Goal: Task Accomplishment & Management: Manage account settings

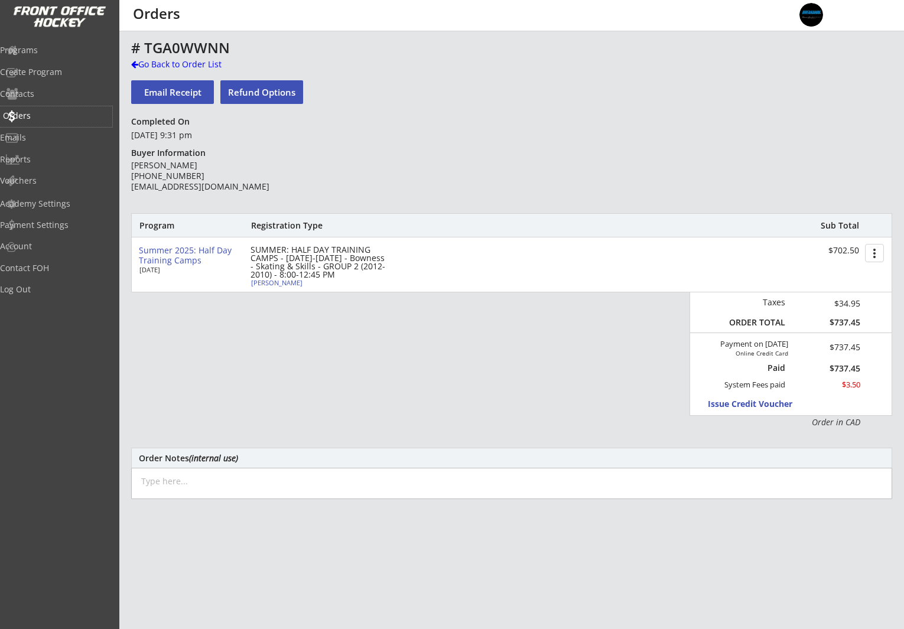
click at [54, 112] on div "Orders" at bounding box center [56, 116] width 106 height 8
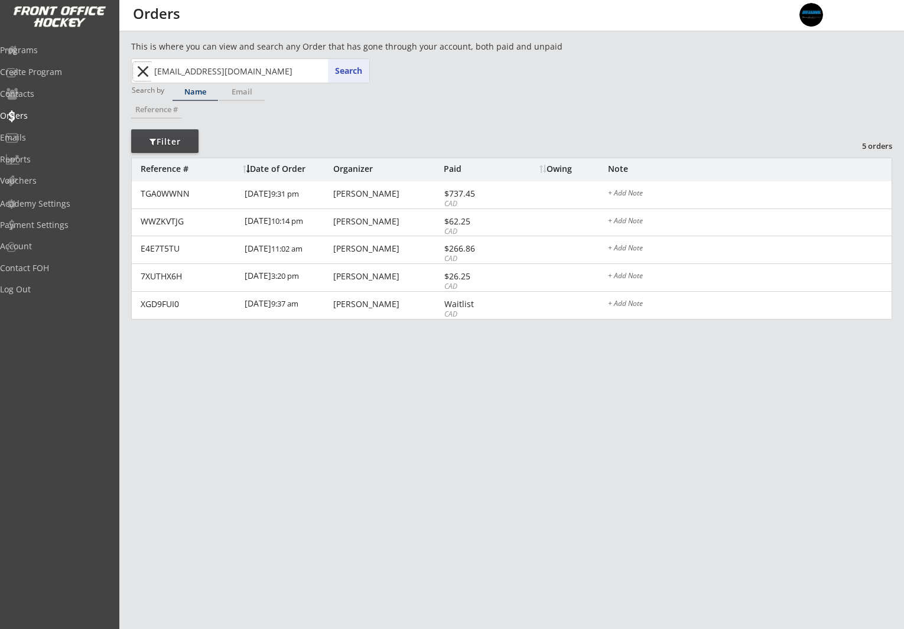
click at [144, 70] on button "close" at bounding box center [142, 71] width 19 height 19
click at [60, 114] on div "Orders" at bounding box center [56, 116] width 106 height 8
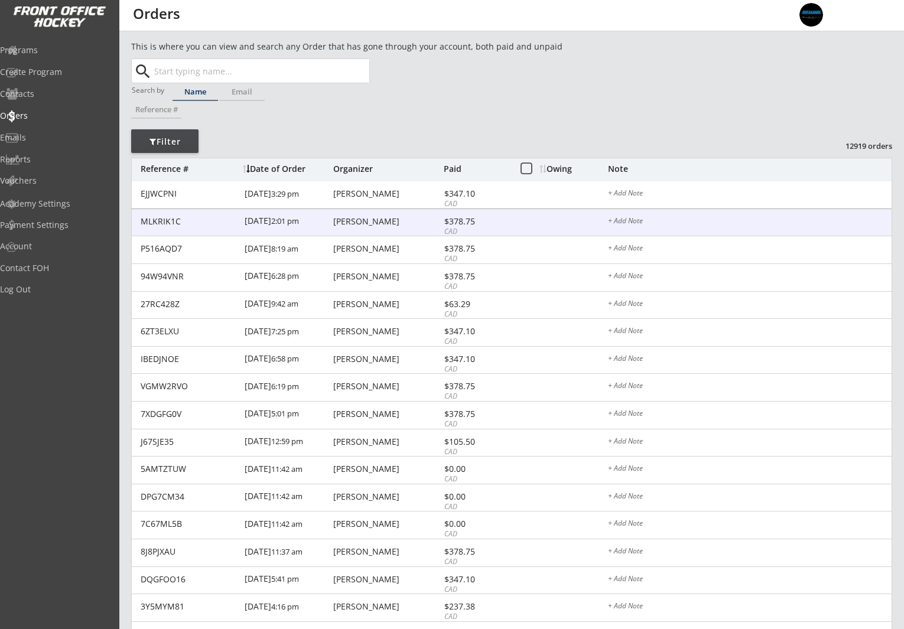
click at [384, 226] on div "MLKRIK1C [DATE] 2:01 pm [PERSON_NAME] $378.75 CAD + Add Note" at bounding box center [512, 223] width 760 height 28
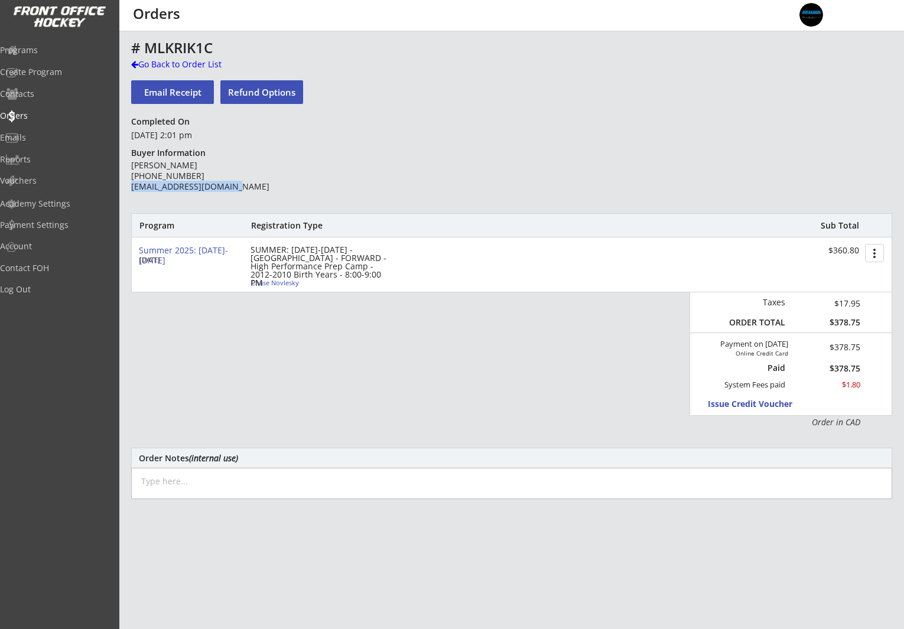
drag, startPoint x: 252, startPoint y: 189, endPoint x: 132, endPoint y: 192, distance: 120.0
click at [132, 191] on div "[PERSON_NAME] [PHONE_NUMBER] [EMAIL_ADDRESS][DOMAIN_NAME]" at bounding box center [216, 176] width 171 height 32
copy div "[EMAIL_ADDRESS][DOMAIN_NAME]"
click at [279, 283] on div "Chase Novlesky" at bounding box center [317, 282] width 132 height 6
select select ""Forward""
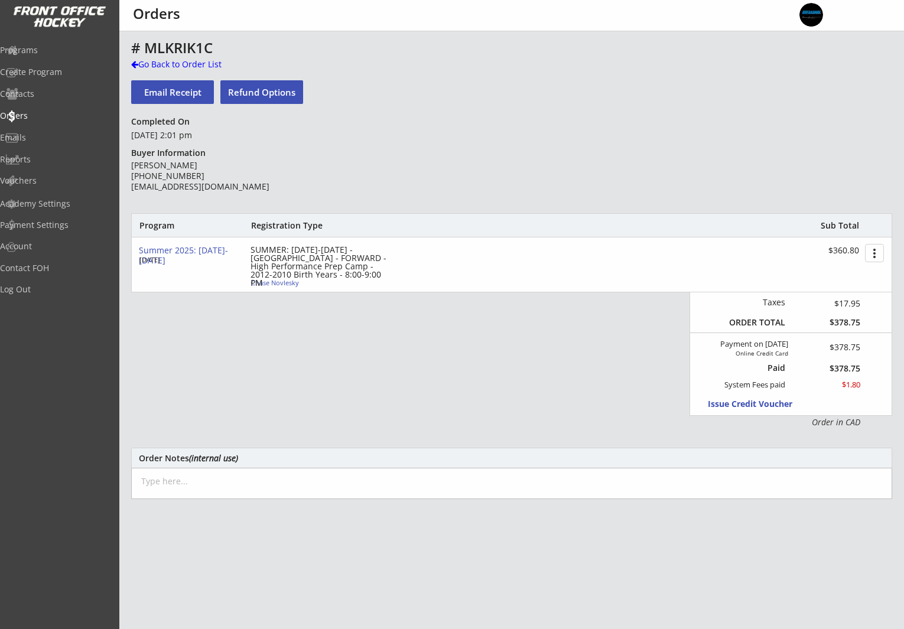
select select ""Adult M""
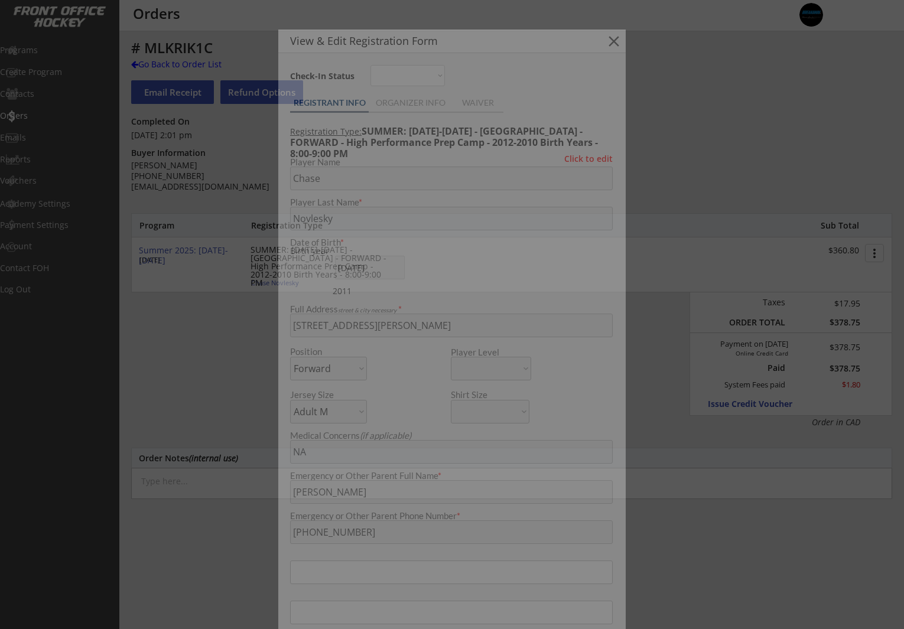
type input "[DEMOGRAPHIC_DATA]"
type input "Okotoks"
type input "U15"
type input "Division 3"
select select ""Okotoks""
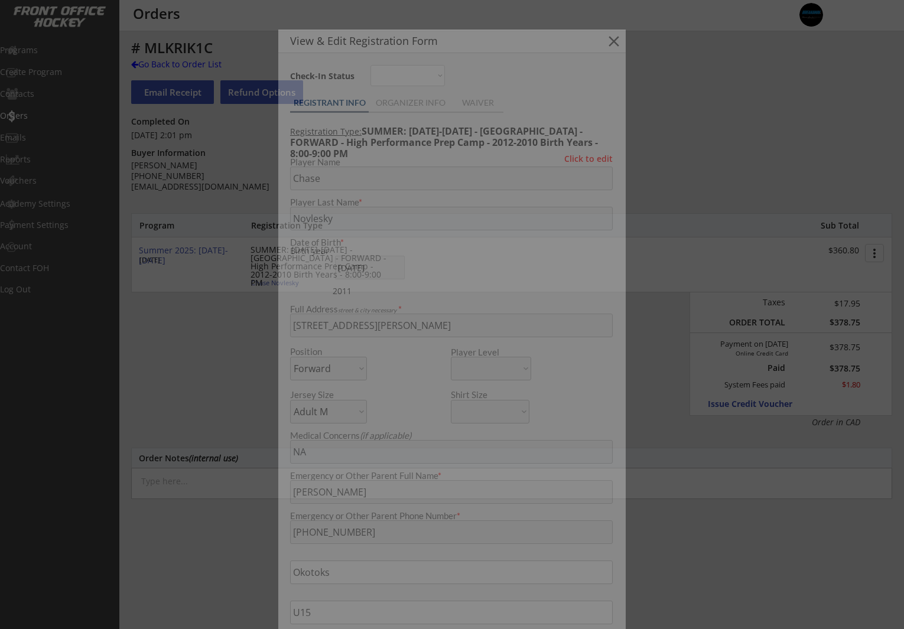
select select ""U15""
select select ""Division 3""
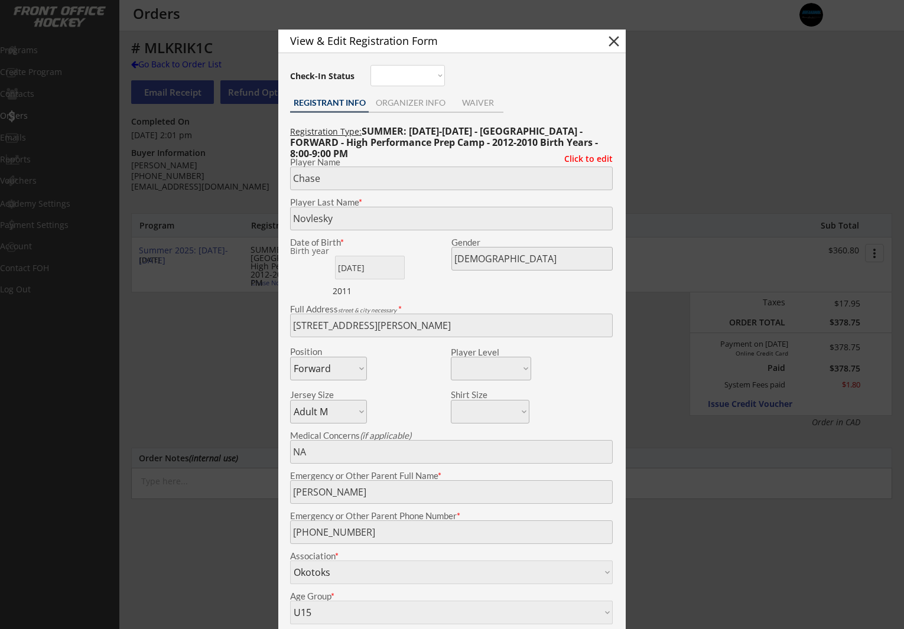
click at [616, 40] on button "close" at bounding box center [614, 41] width 18 height 18
select select ""PLACEHOLDER_1427118222253""
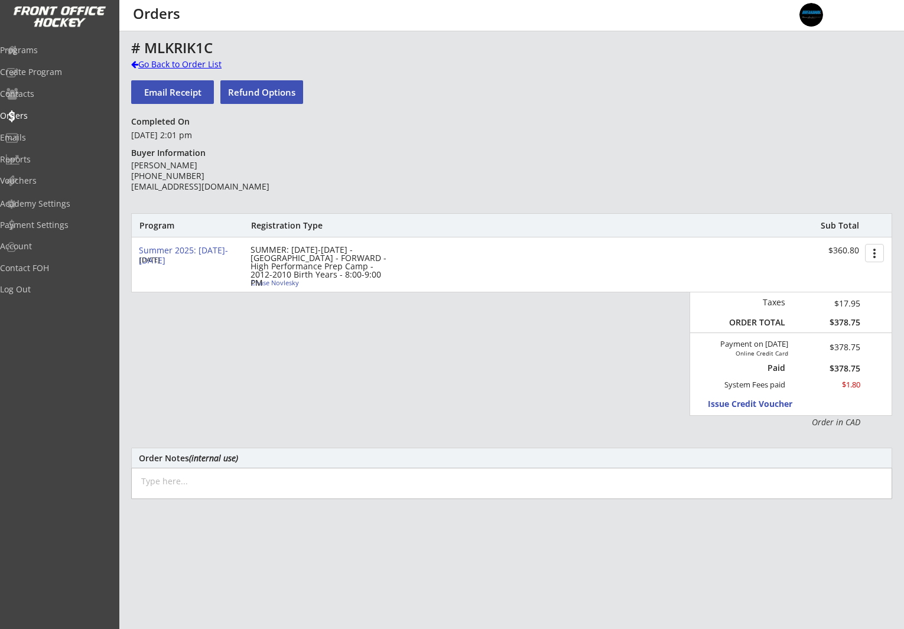
click at [157, 60] on div "Go Back to Order List" at bounding box center [192, 64] width 122 height 12
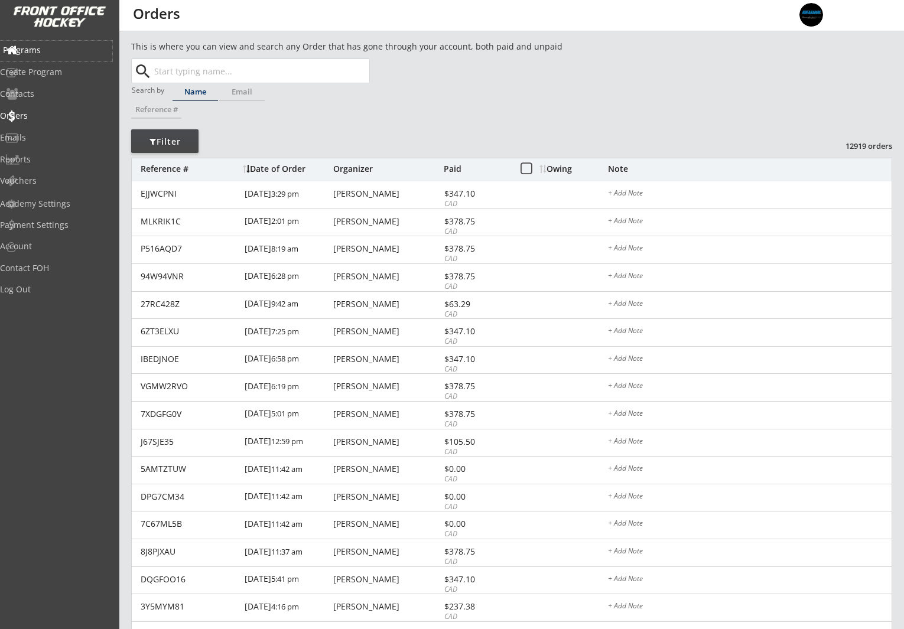
drag, startPoint x: 49, startPoint y: 48, endPoint x: 175, endPoint y: 77, distance: 129.0
click at [49, 48] on div "Programs" at bounding box center [56, 50] width 106 height 8
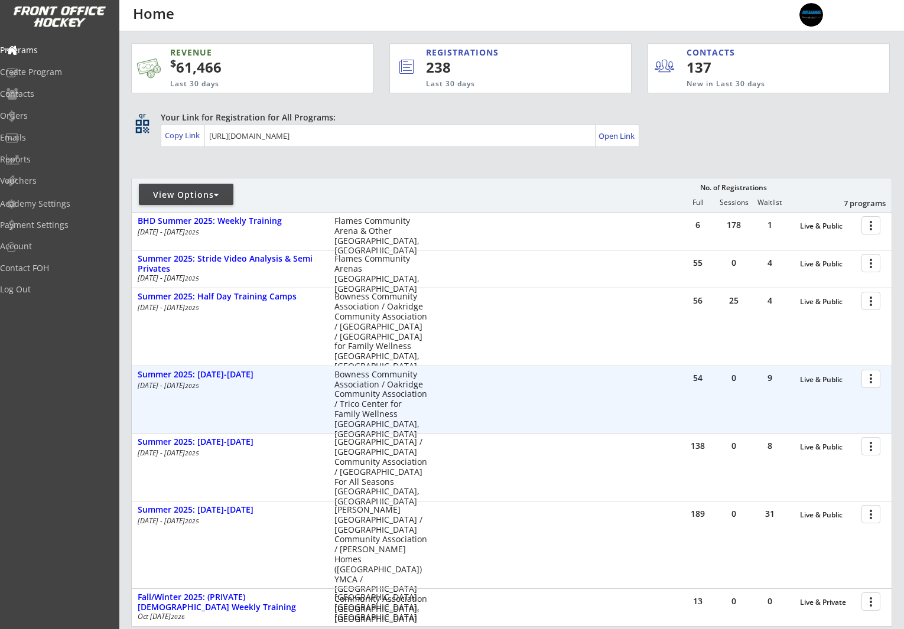
click at [868, 380] on div at bounding box center [873, 378] width 21 height 21
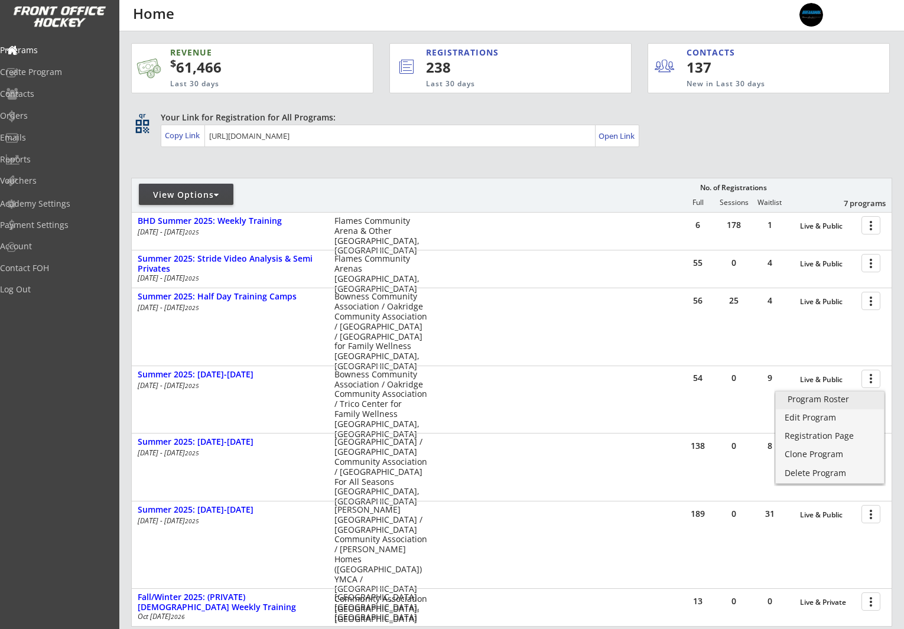
click at [844, 401] on div "Program Roster" at bounding box center [830, 399] width 84 height 8
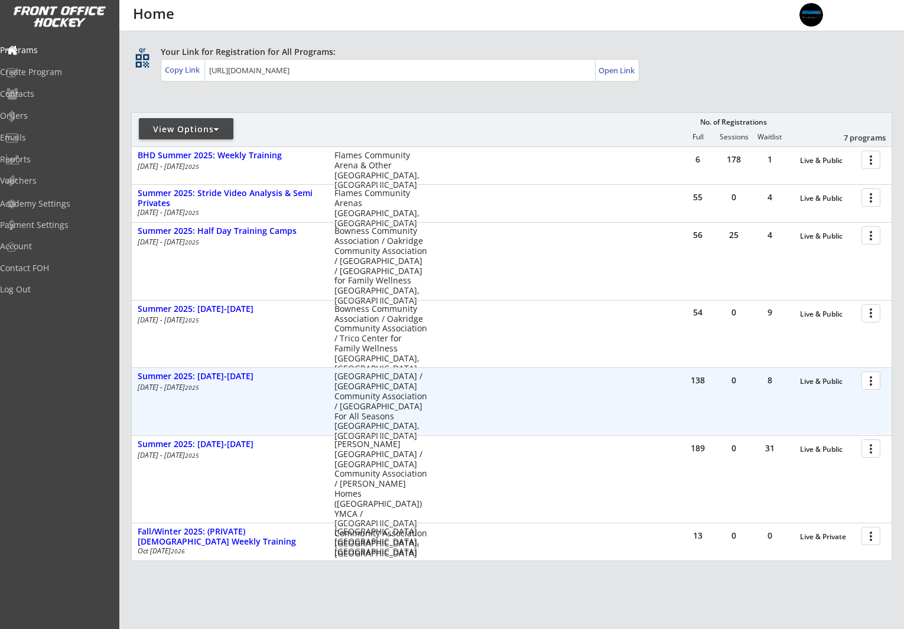
scroll to position [106, 0]
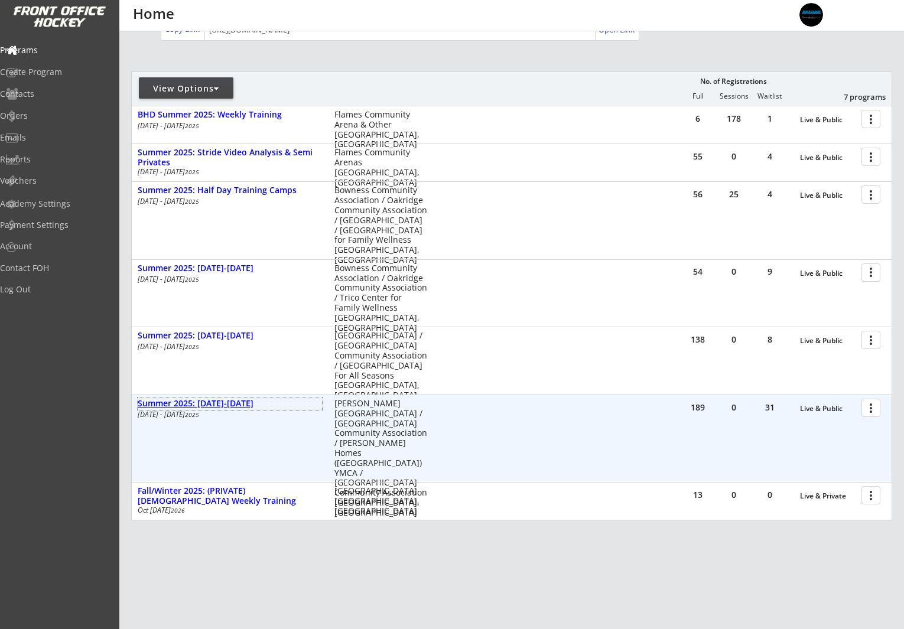
click at [201, 400] on div "Summer 2025: Aug 25-29" at bounding box center [230, 404] width 184 height 10
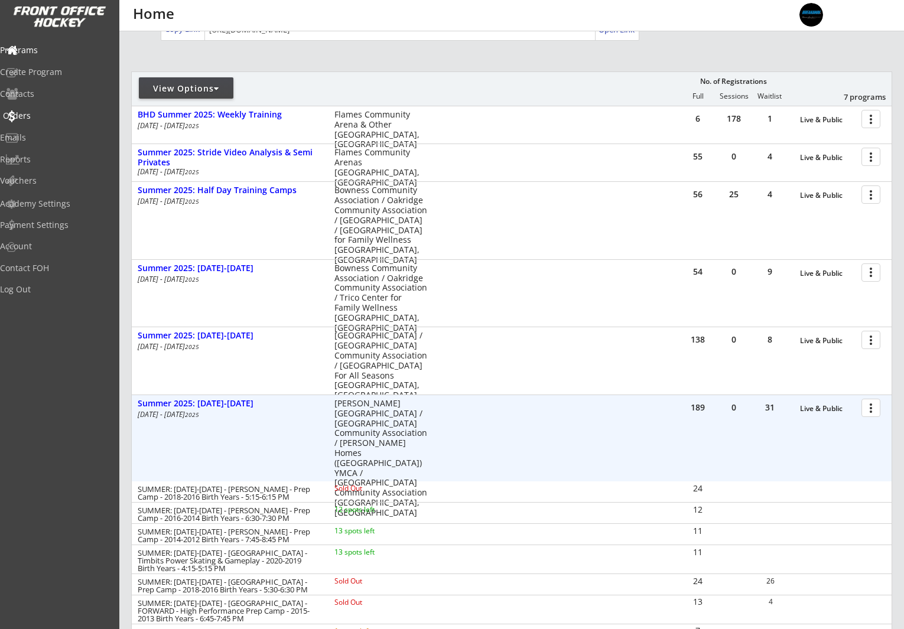
click at [47, 109] on div "Orders" at bounding box center [56, 116] width 112 height 21
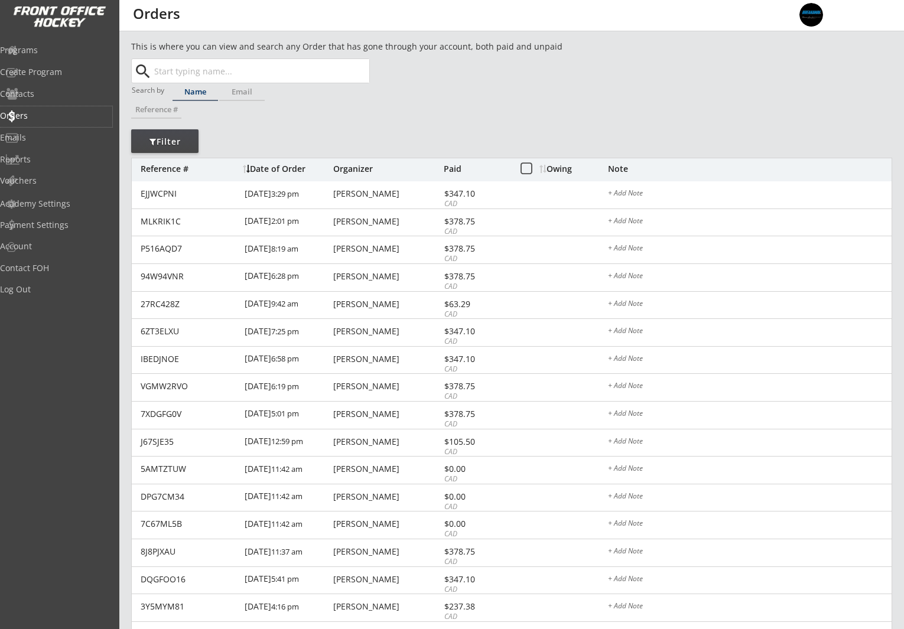
click at [280, 69] on input "text" at bounding box center [260, 71] width 217 height 24
paste input "abby.novlesky@gmail.com"
type input "[EMAIL_ADDRESS][DOMAIN_NAME]"
click at [354, 70] on button "Search" at bounding box center [348, 71] width 41 height 24
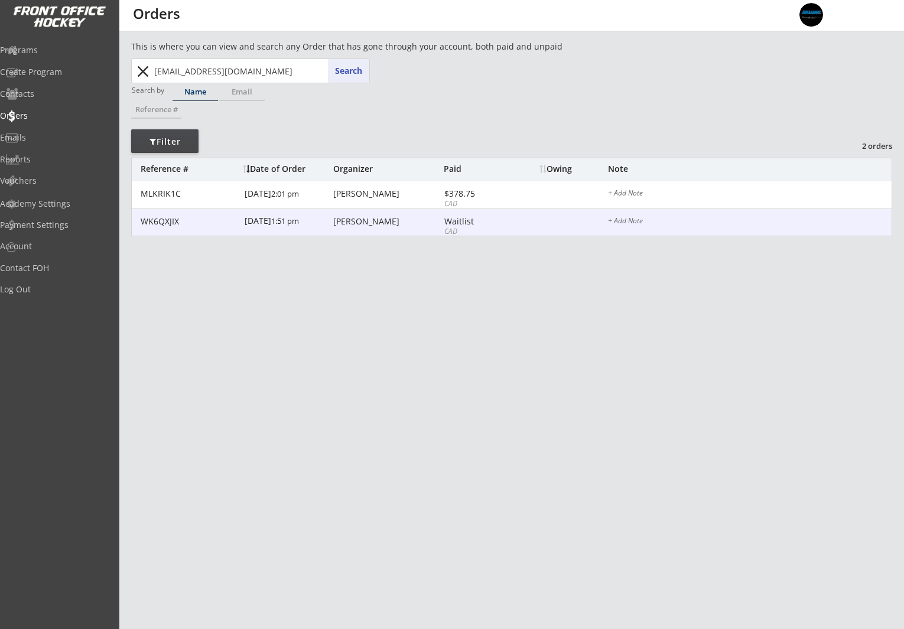
click at [446, 227] on div "CAD" at bounding box center [475, 232] width 63 height 10
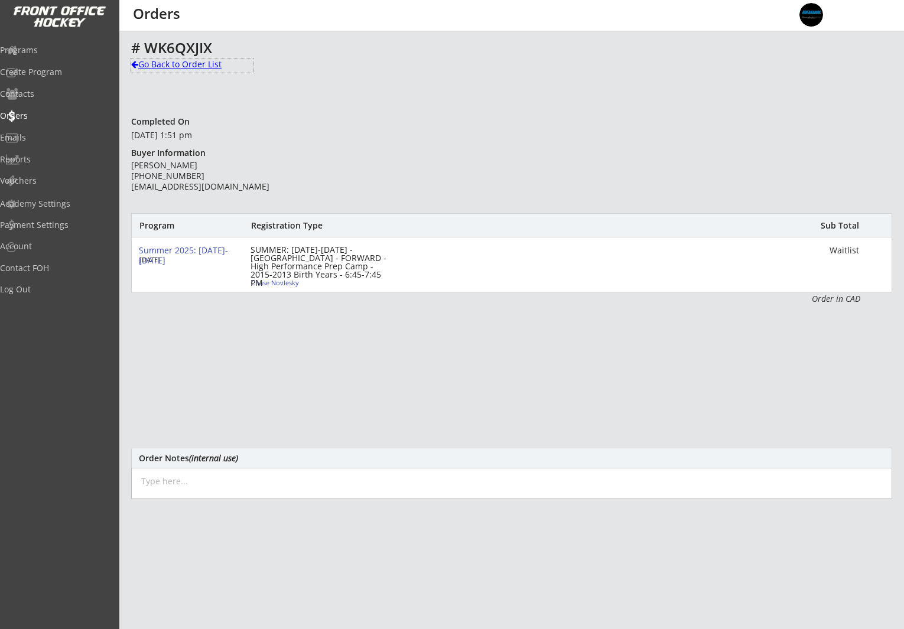
click at [175, 67] on div "Go Back to Order List" at bounding box center [192, 64] width 122 height 12
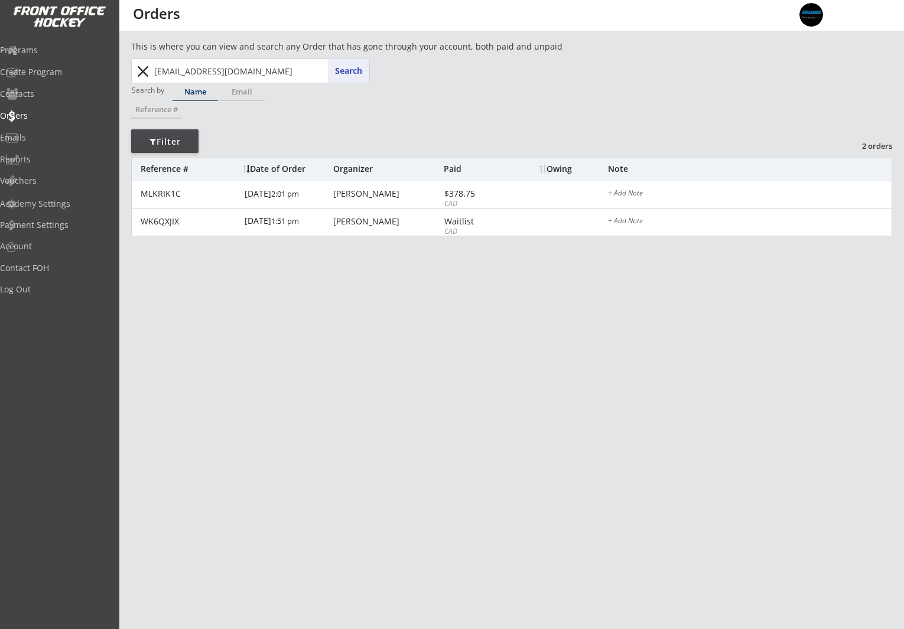
drag, startPoint x: 143, startPoint y: 71, endPoint x: 93, endPoint y: 61, distance: 50.8
click at [142, 71] on button "close" at bounding box center [142, 71] width 19 height 19
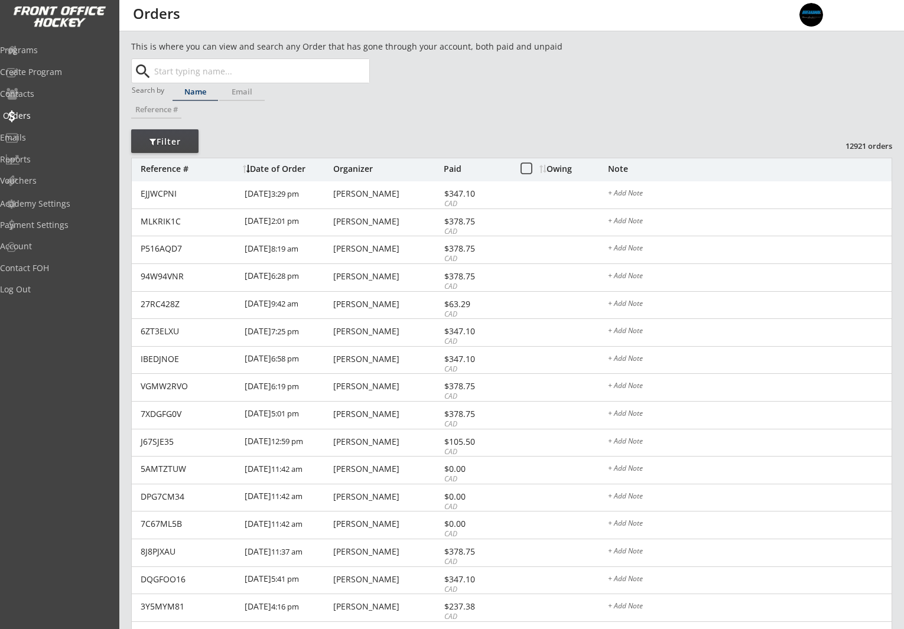
click at [44, 114] on div "Orders" at bounding box center [56, 116] width 106 height 8
click at [47, 49] on div "Programs" at bounding box center [56, 50] width 106 height 8
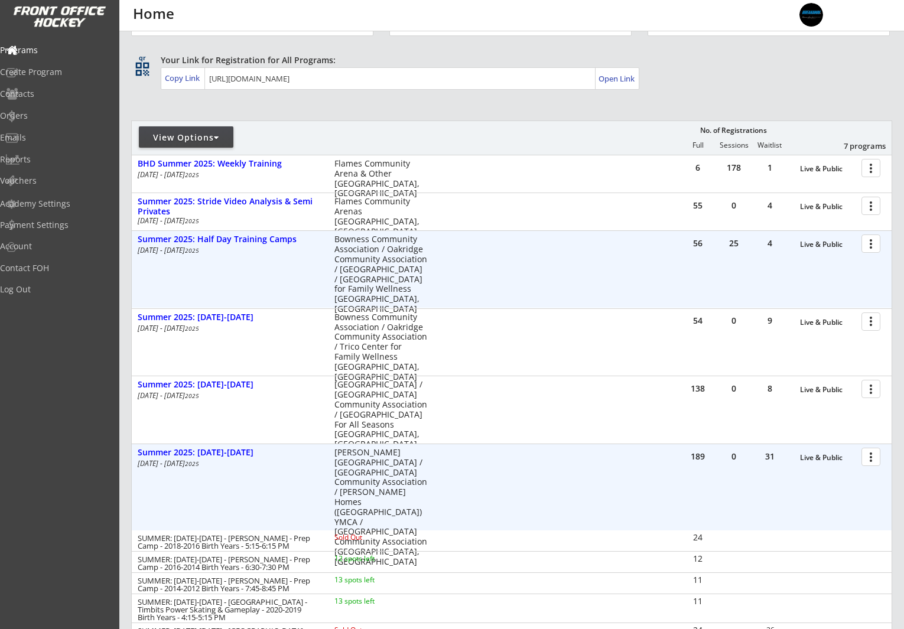
scroll to position [77, 0]
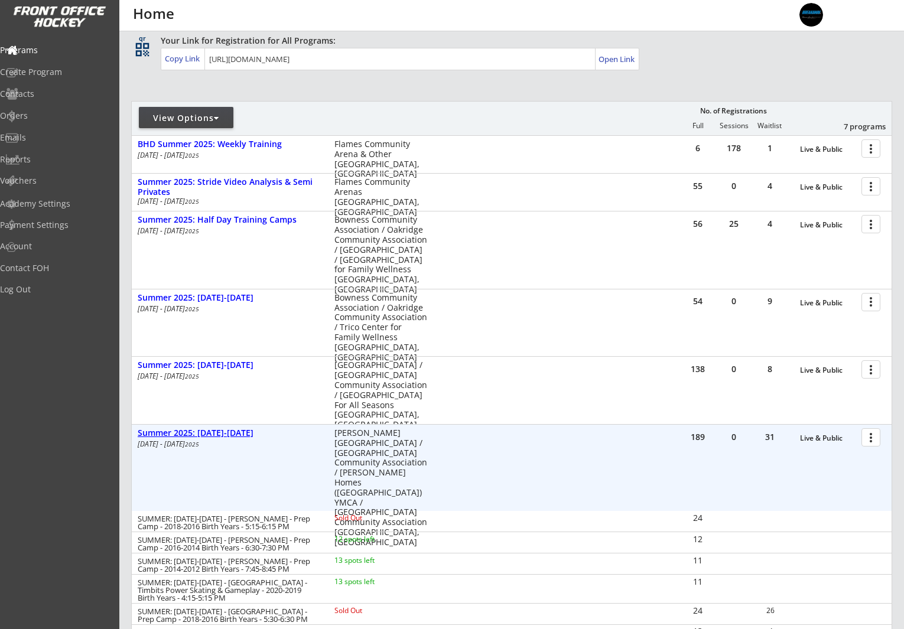
click at [219, 433] on div "Summer 2025: [DATE]-[DATE]" at bounding box center [230, 433] width 184 height 10
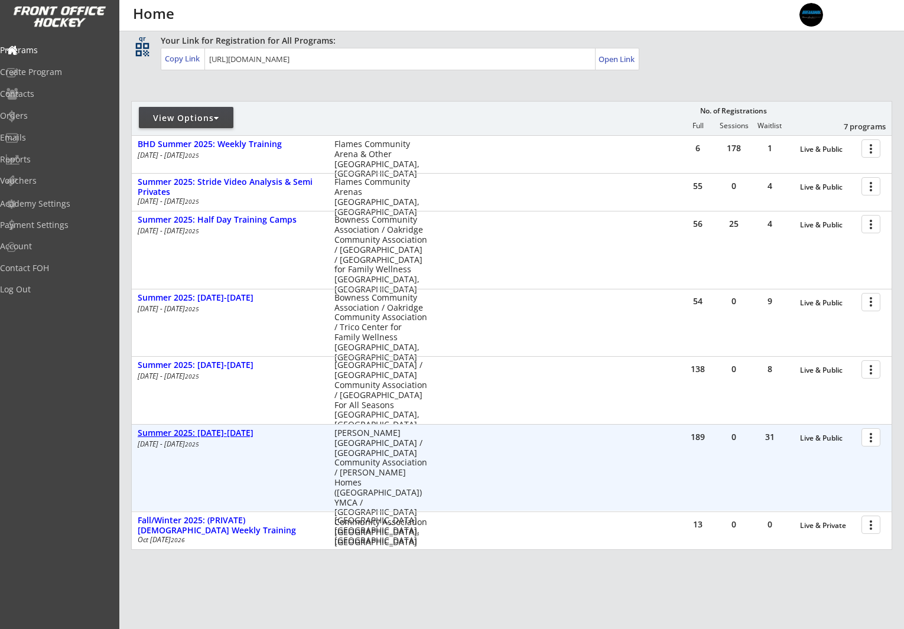
scroll to position [133, 0]
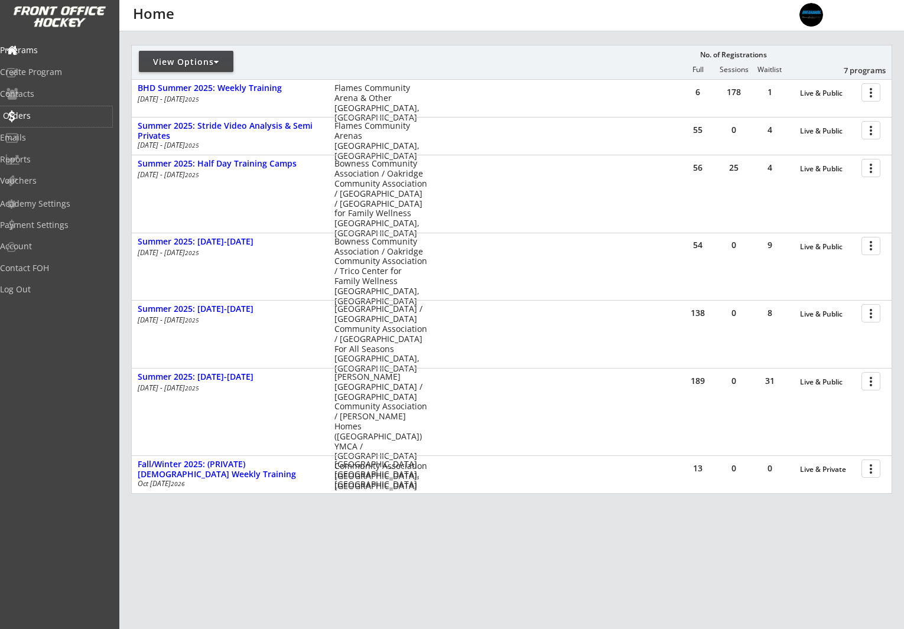
click at [42, 116] on div "Orders" at bounding box center [56, 116] width 106 height 8
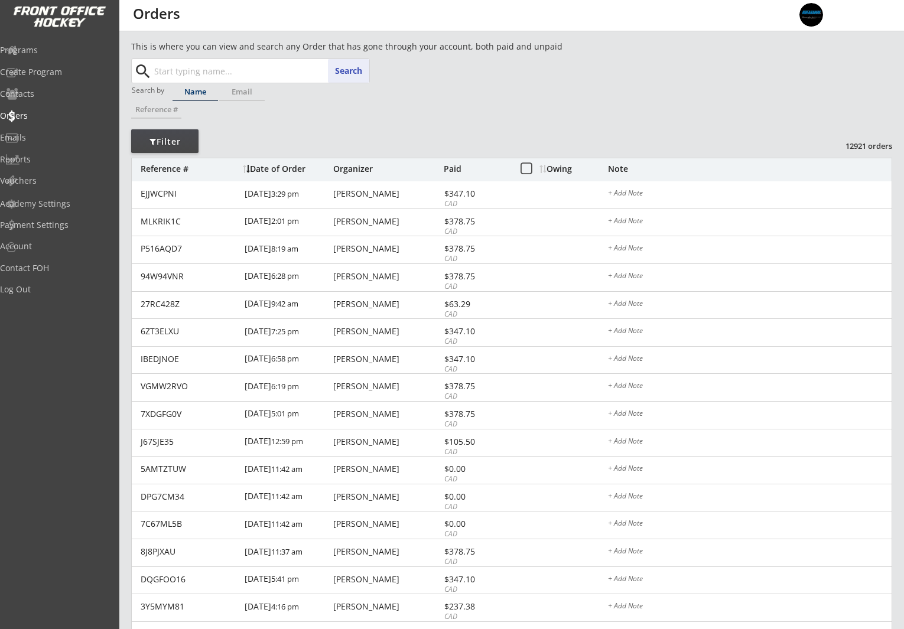
drag, startPoint x: 206, startPoint y: 74, endPoint x: 257, endPoint y: 76, distance: 51.4
click at [207, 74] on input "text" at bounding box center [260, 71] width 217 height 24
paste input "kristi.gagnon@cssd.ab.ca"
type input "kristi.gagnon@cssd.ab.ca"
click at [350, 76] on button "Search" at bounding box center [348, 71] width 41 height 24
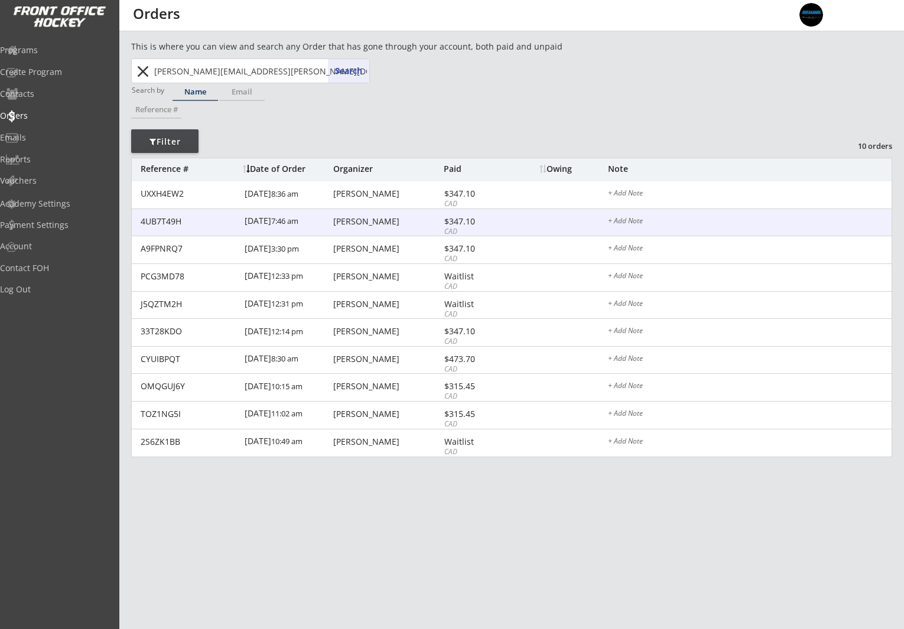
click at [366, 223] on div "Kristi Gagnon" at bounding box center [387, 221] width 108 height 8
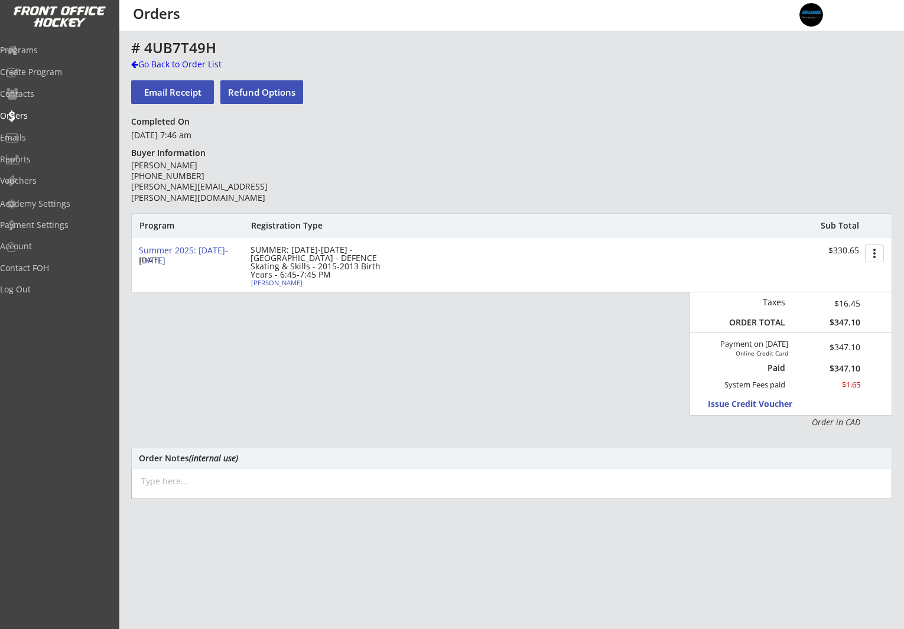
drag, startPoint x: 157, startPoint y: 91, endPoint x: 169, endPoint y: 93, distance: 12.6
click at [158, 92] on button "Email Receipt" at bounding box center [172, 92] width 83 height 24
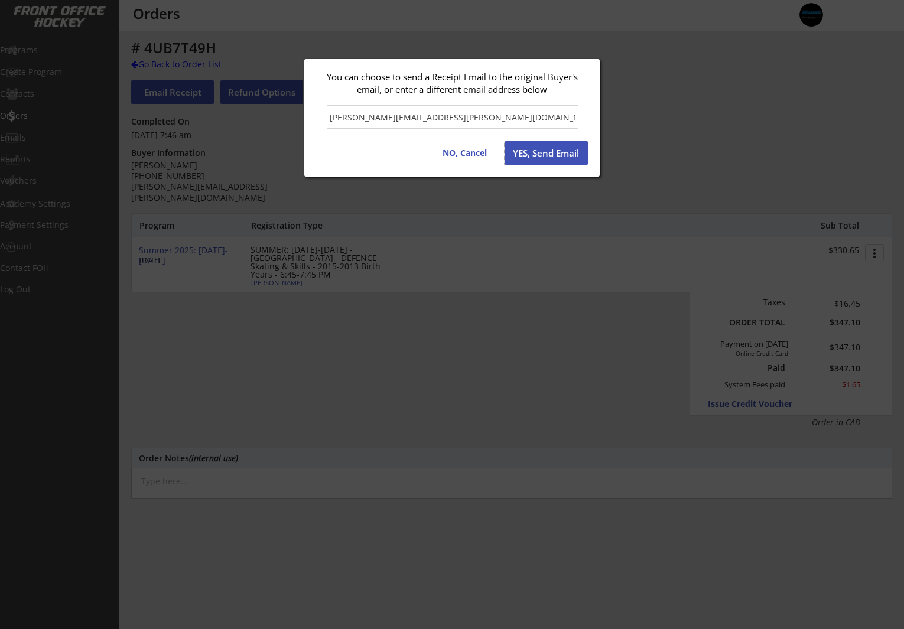
click at [546, 155] on button "YES, Send Email" at bounding box center [546, 153] width 83 height 24
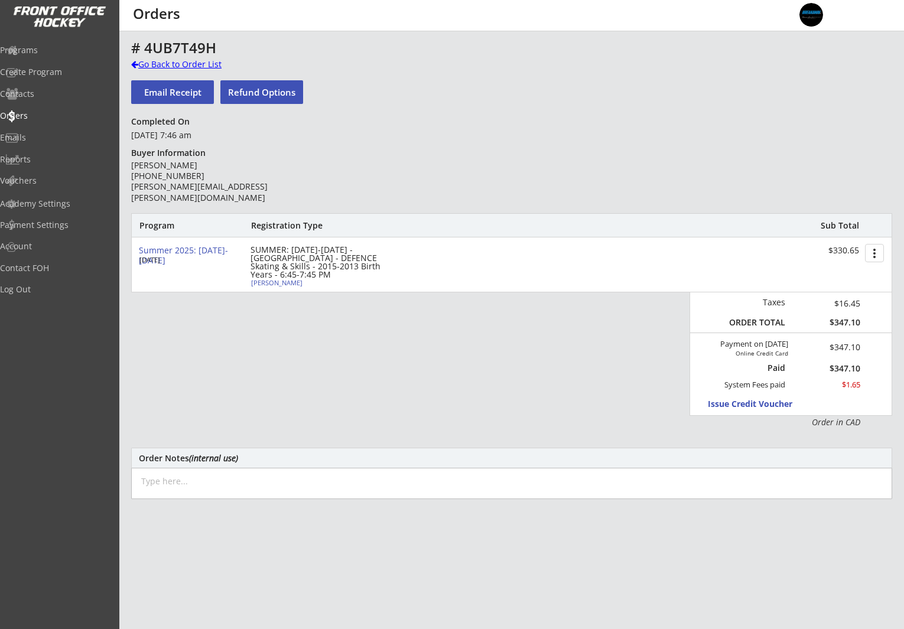
drag, startPoint x: 188, startPoint y: 62, endPoint x: 228, endPoint y: 67, distance: 39.9
click at [188, 62] on div "Go Back to Order List" at bounding box center [192, 64] width 122 height 12
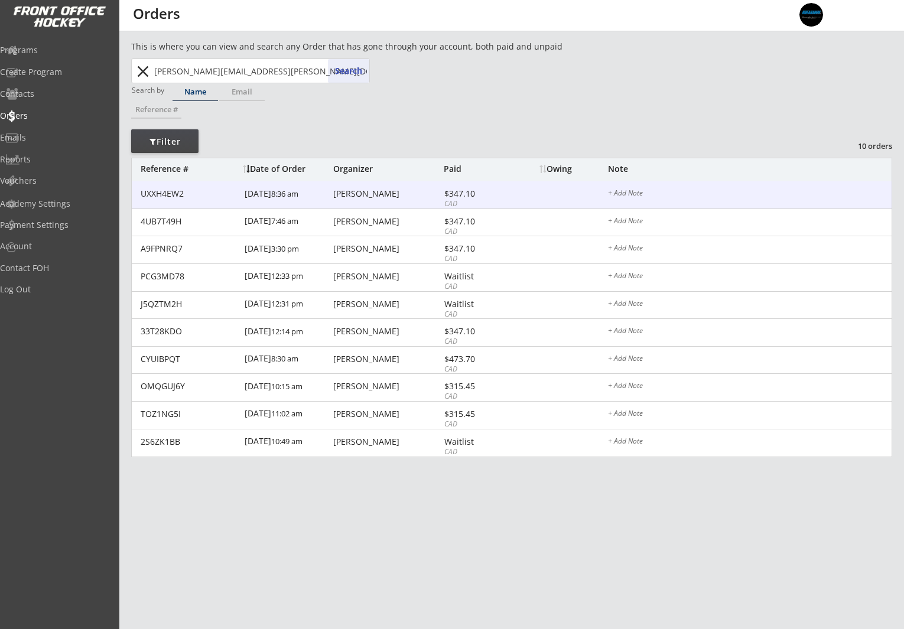
drag, startPoint x: 349, startPoint y: 196, endPoint x: 358, endPoint y: 196, distance: 9.5
click at [349, 196] on div "Kristi Gagnon" at bounding box center [387, 194] width 108 height 8
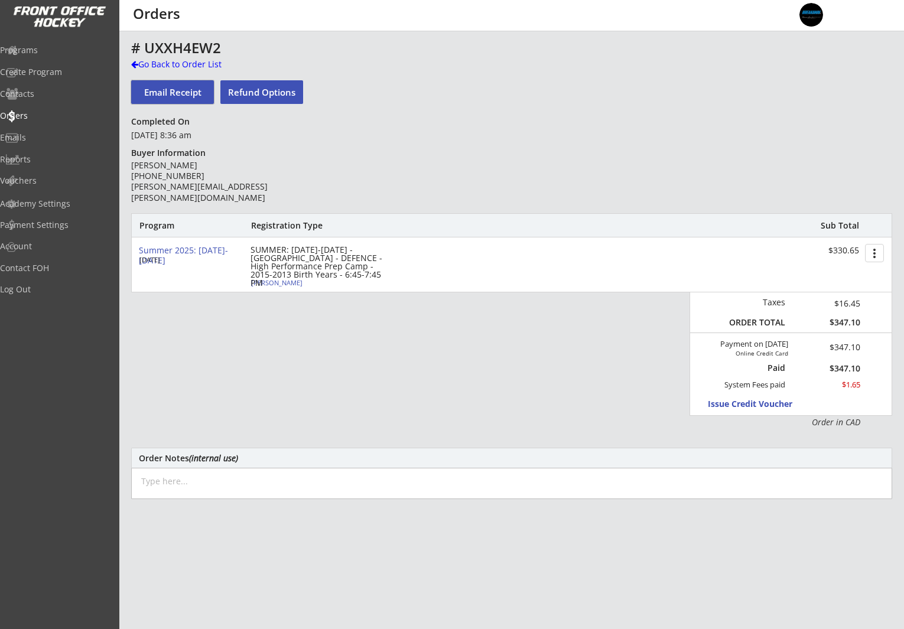
click at [158, 89] on button "Email Receipt" at bounding box center [172, 92] width 83 height 24
type input "kristi.gagnon@cssd.ab.ca"
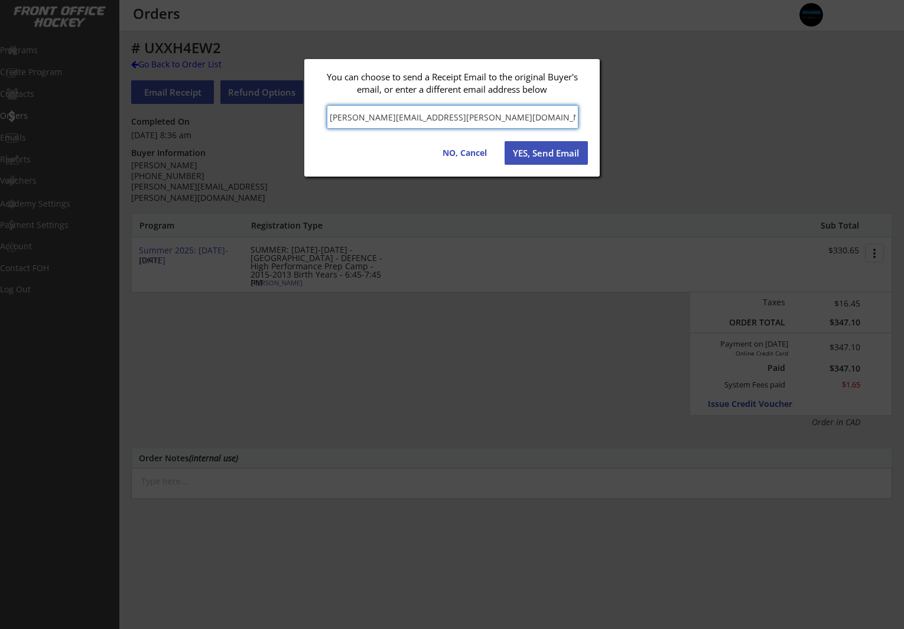
click at [570, 155] on button "YES, Send Email" at bounding box center [546, 153] width 83 height 24
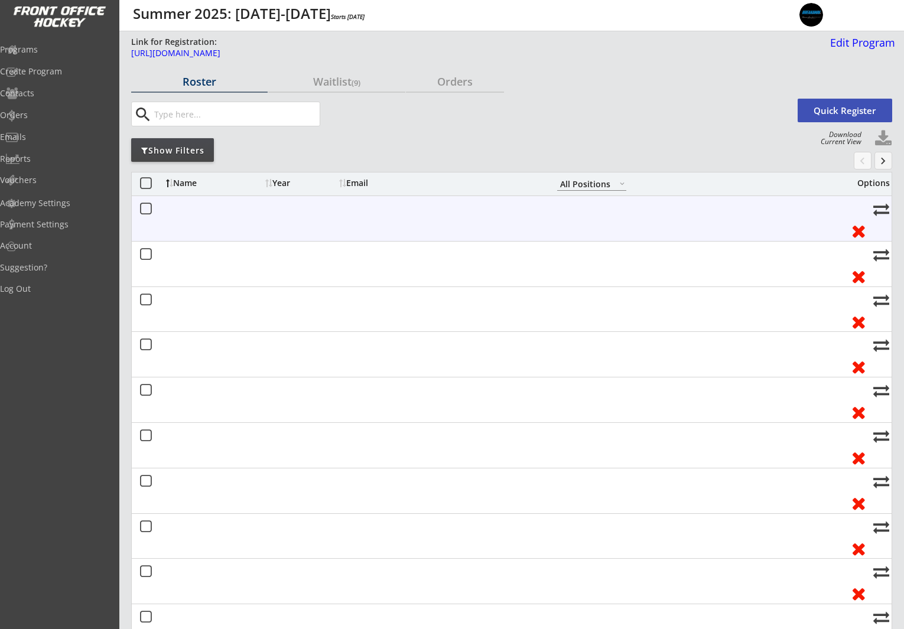
select select ""All Positions""
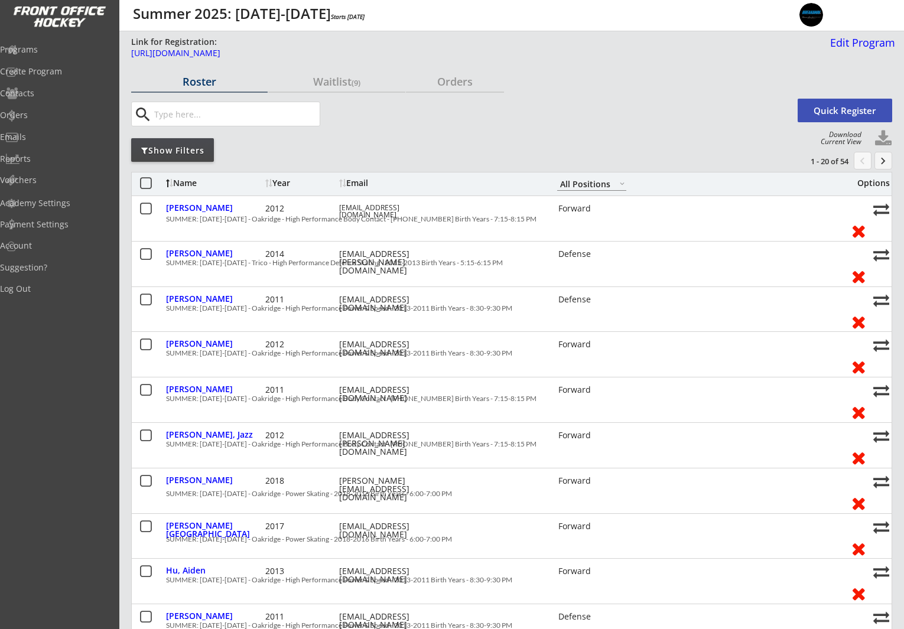
drag, startPoint x: 183, startPoint y: 142, endPoint x: 196, endPoint y: 142, distance: 13.0
click at [183, 142] on div "Show Filters" at bounding box center [172, 150] width 83 height 24
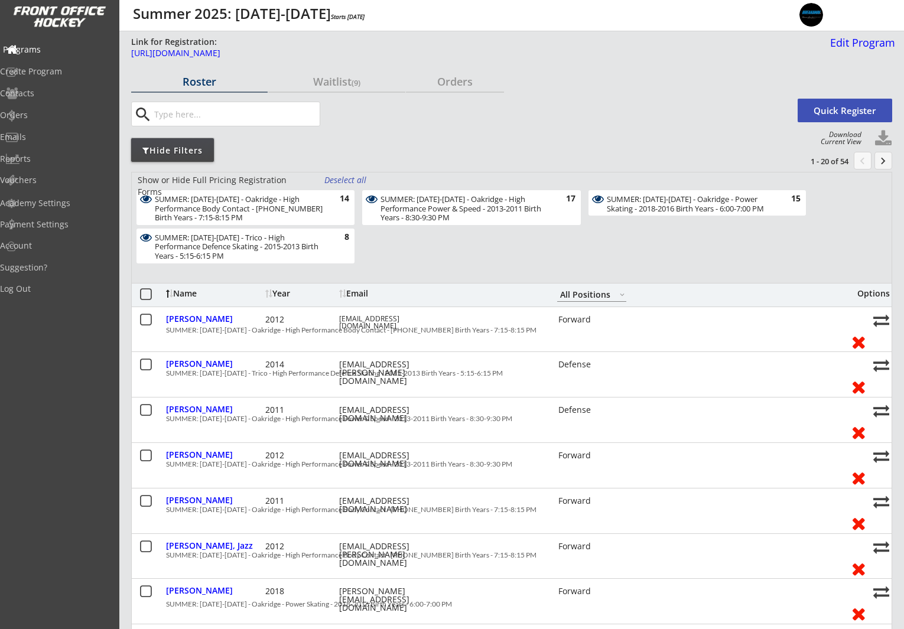
click at [37, 46] on div "Programs" at bounding box center [56, 49] width 106 height 8
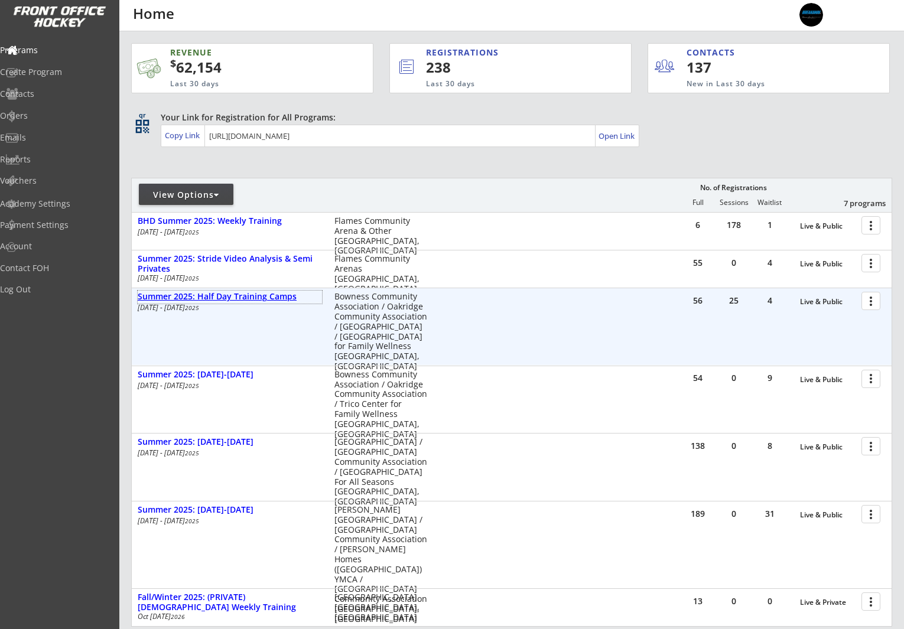
click at [241, 296] on div "Summer 2025: Half Day Training Camps" at bounding box center [230, 297] width 184 height 10
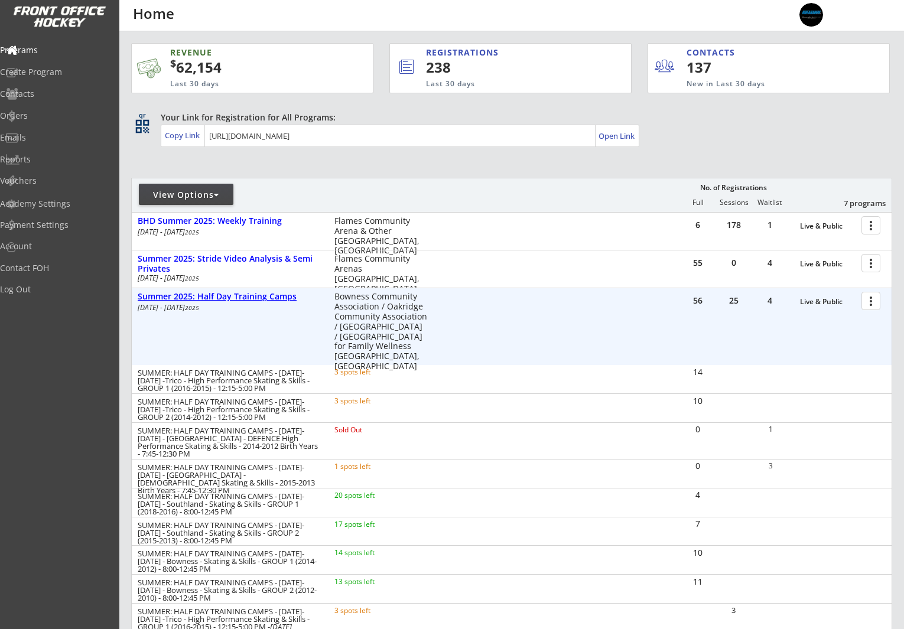
click at [246, 293] on div "Summer 2025: Half Day Training Camps" at bounding box center [230, 297] width 184 height 10
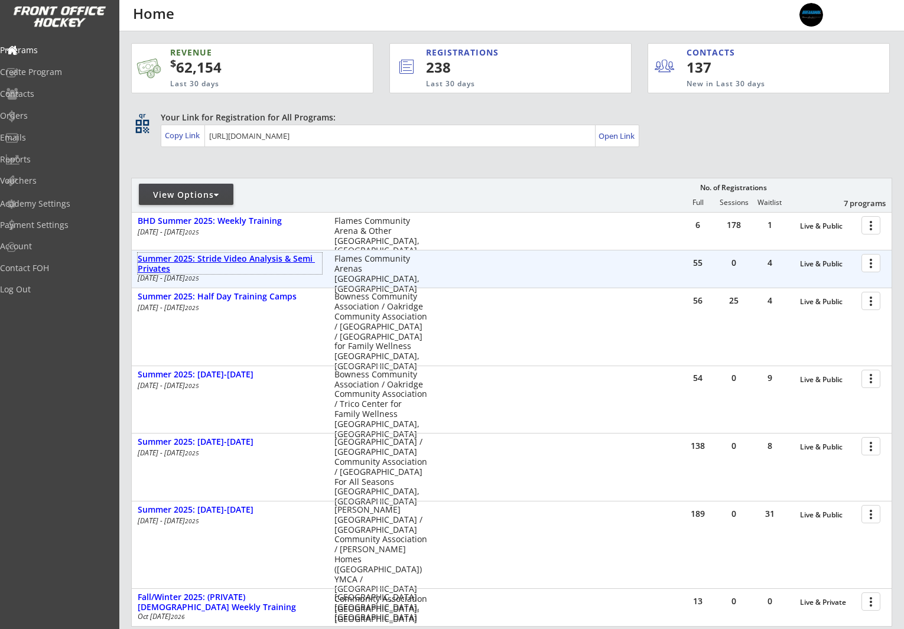
click at [257, 261] on div "Summer 2025: Stride Video Analysis & Semi Privates" at bounding box center [230, 264] width 184 height 20
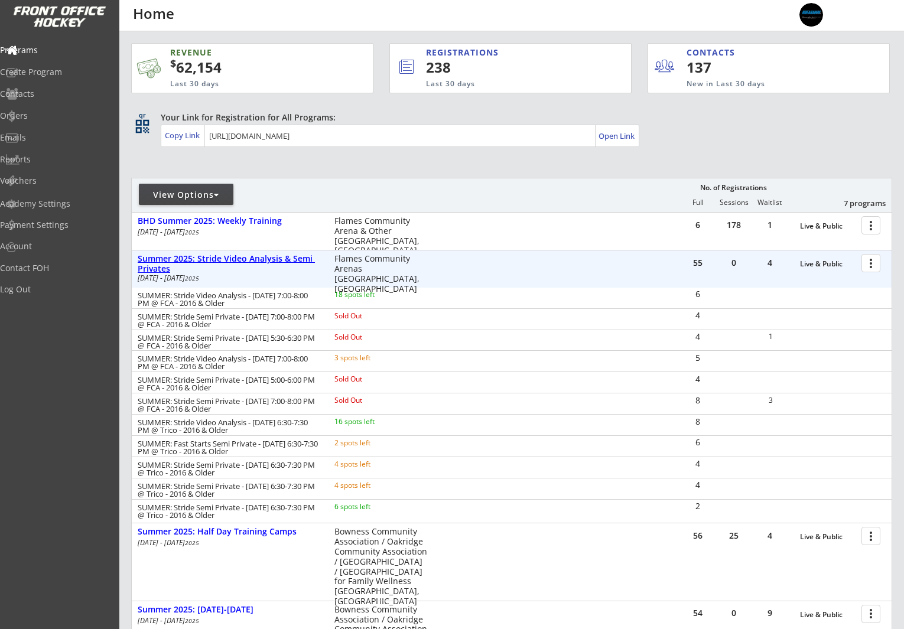
click at [259, 261] on div "Summer 2025: Stride Video Analysis & Semi Privates" at bounding box center [230, 264] width 184 height 20
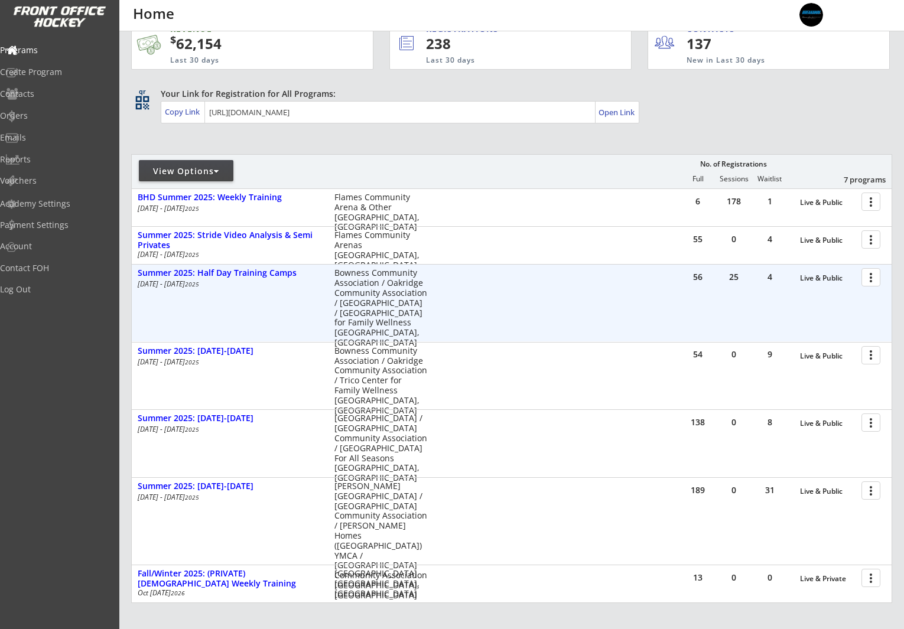
scroll to position [50, 0]
